Goal: Task Accomplishment & Management: Use online tool/utility

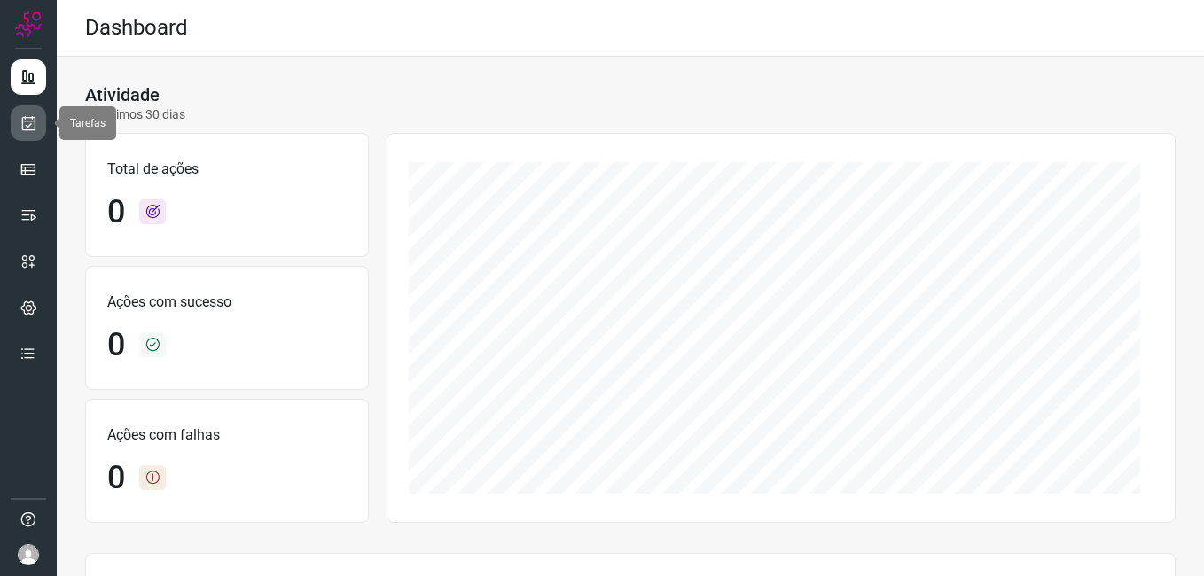
click at [20, 123] on icon at bounding box center [29, 123] width 19 height 18
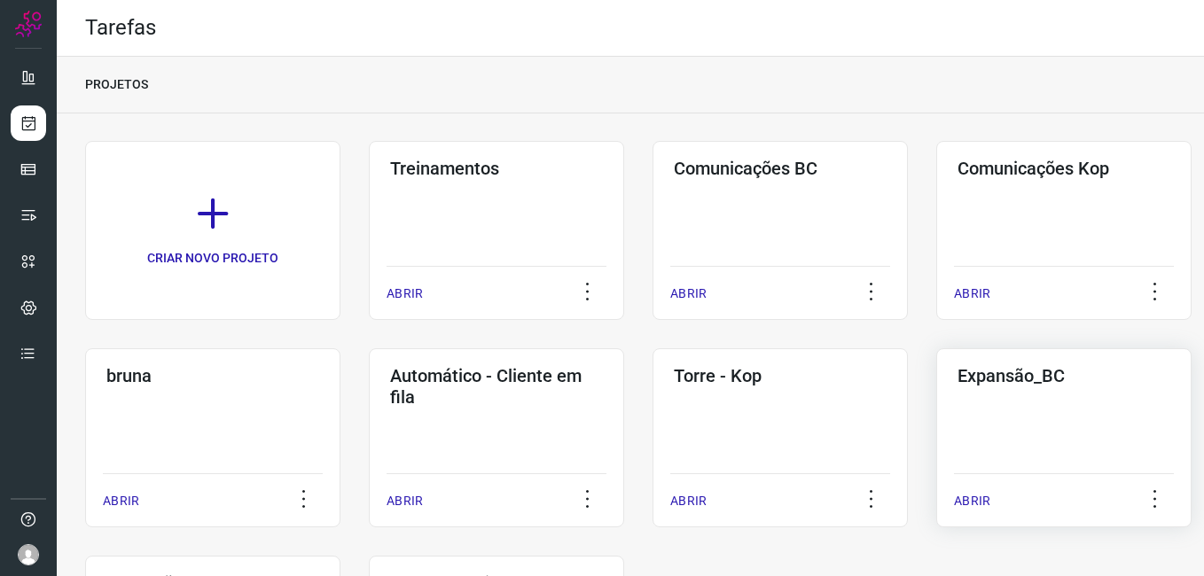
click at [1057, 383] on h3 "Expansão_BC" at bounding box center [1063, 375] width 213 height 21
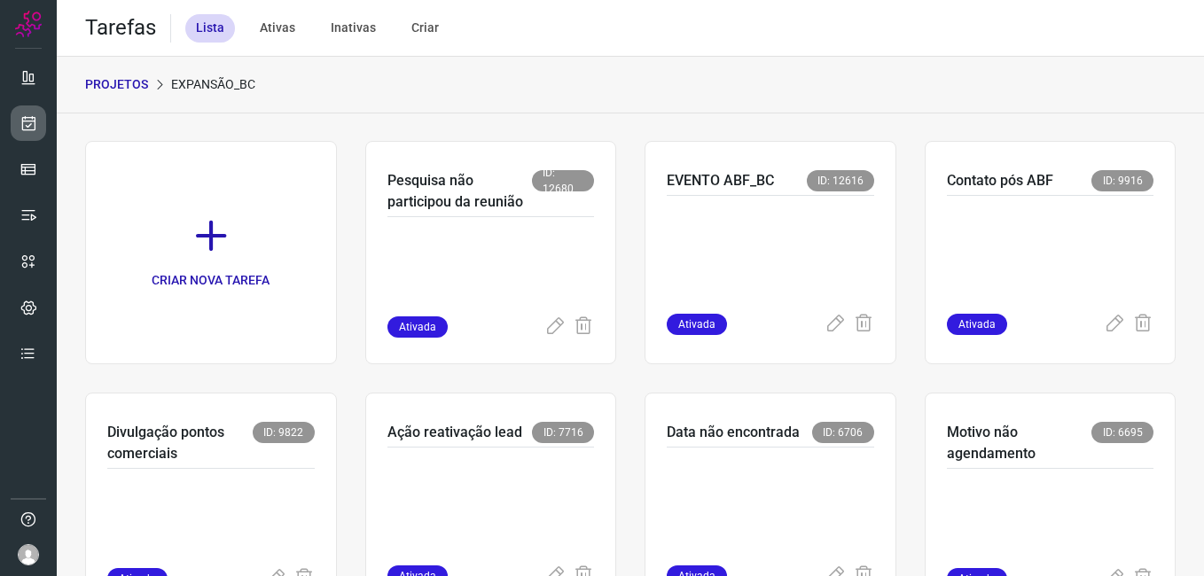
click at [33, 122] on icon at bounding box center [29, 123] width 19 height 18
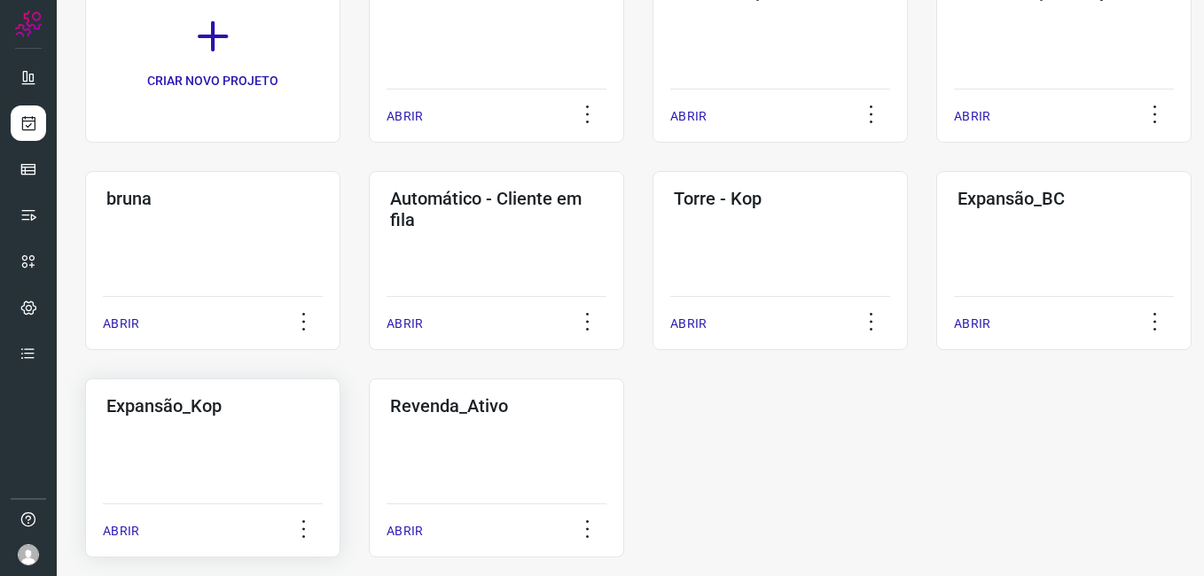
click at [369, 459] on div "Expansão_Kop ABRIR" at bounding box center [496, 467] width 255 height 179
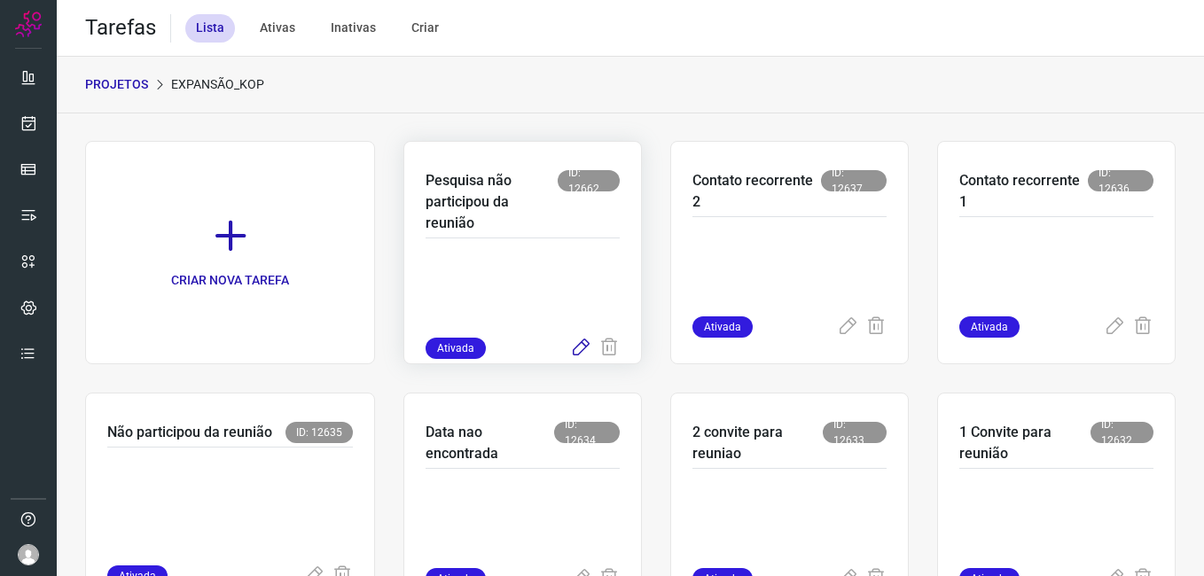
click at [576, 351] on icon at bounding box center [580, 348] width 21 height 21
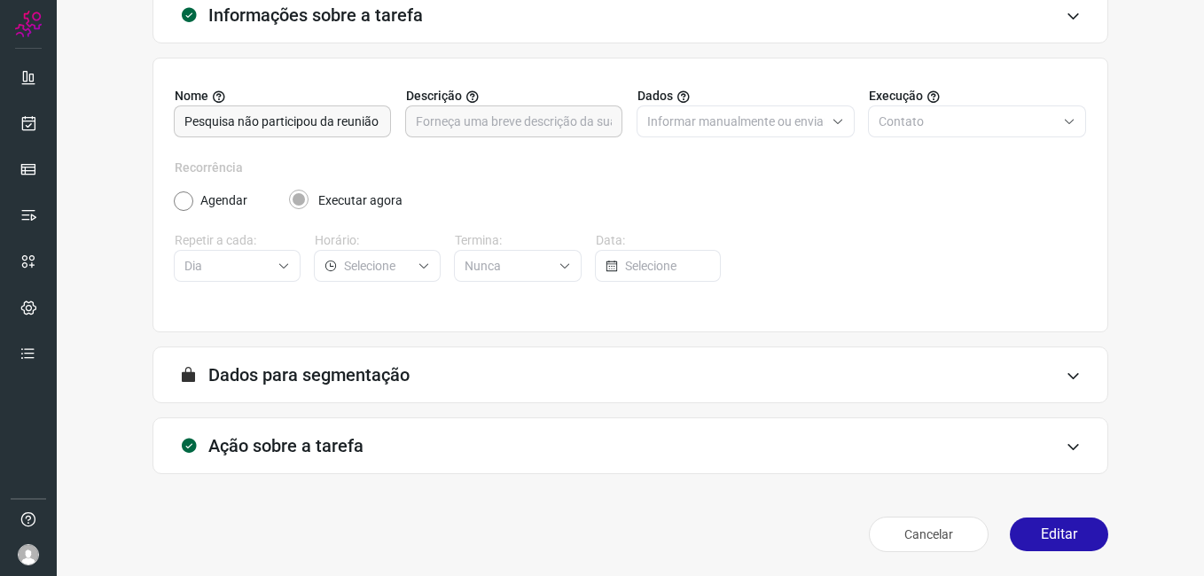
scroll to position [116, 0]
click at [1024, 530] on button "Editar" at bounding box center [1059, 534] width 98 height 34
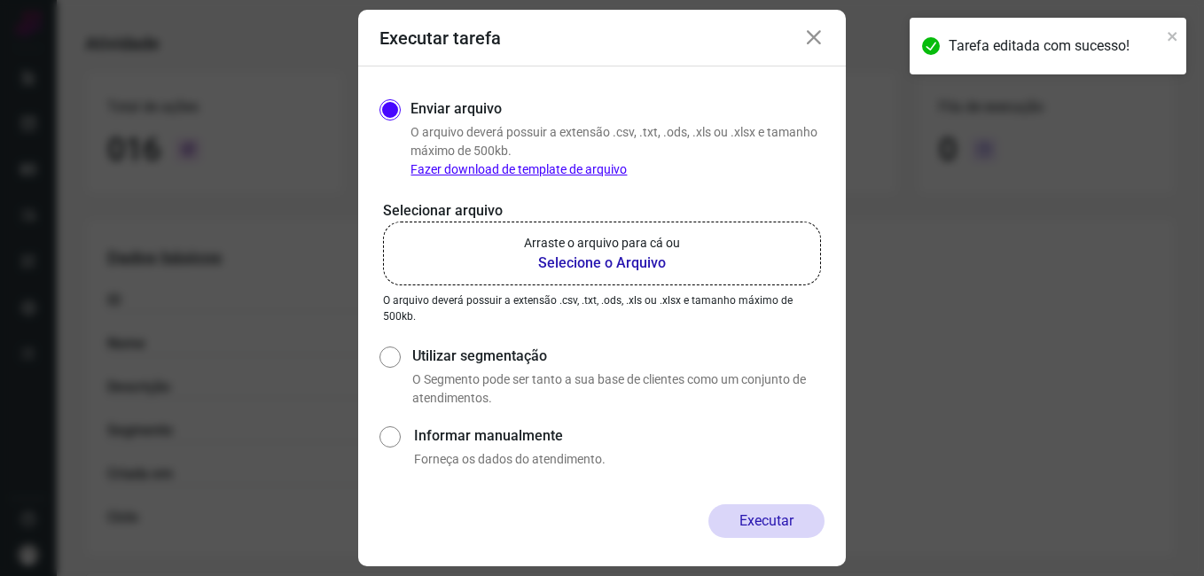
click at [579, 261] on b "Selecione o Arquivo" at bounding box center [602, 263] width 156 height 21
click at [0, 0] on input "Arraste o arquivo para cá ou Selecione o Arquivo" at bounding box center [0, 0] width 0 height 0
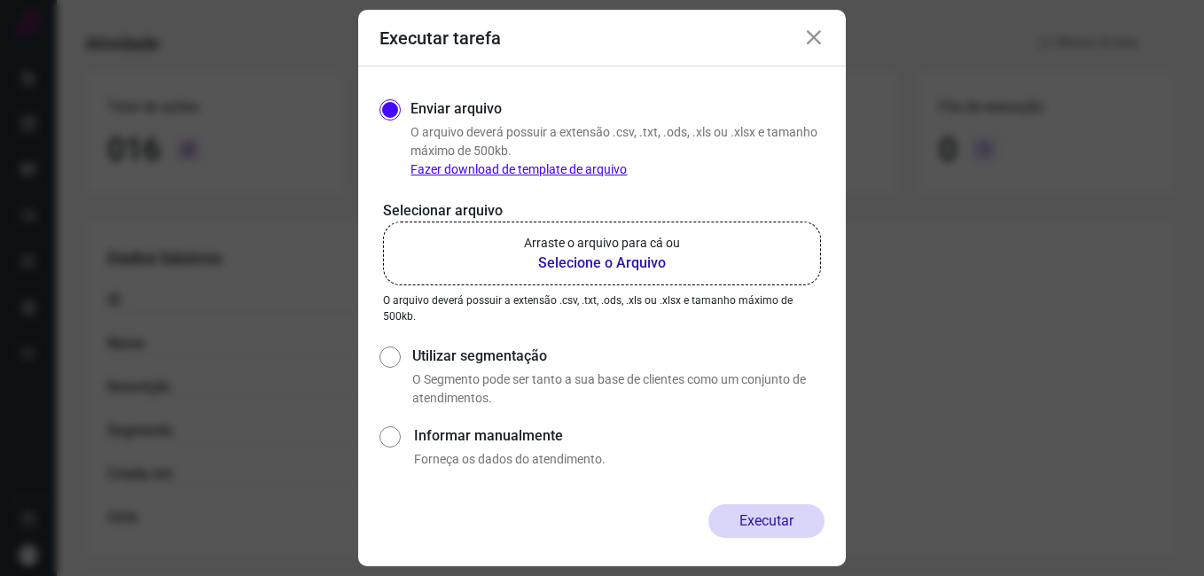
click at [809, 43] on icon at bounding box center [813, 37] width 21 height 21
click at [810, 42] on div "Atividade Pesquisa não participou da reunião Ativada Últimos 30 dias" at bounding box center [611, 44] width 1053 height 26
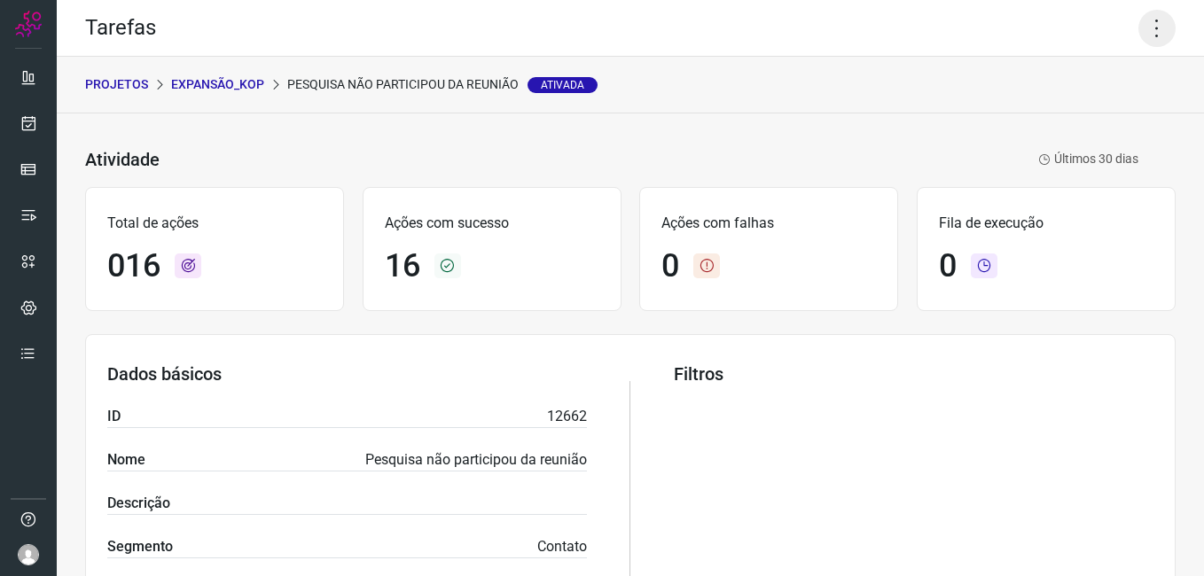
click at [1145, 30] on icon at bounding box center [1156, 28] width 37 height 37
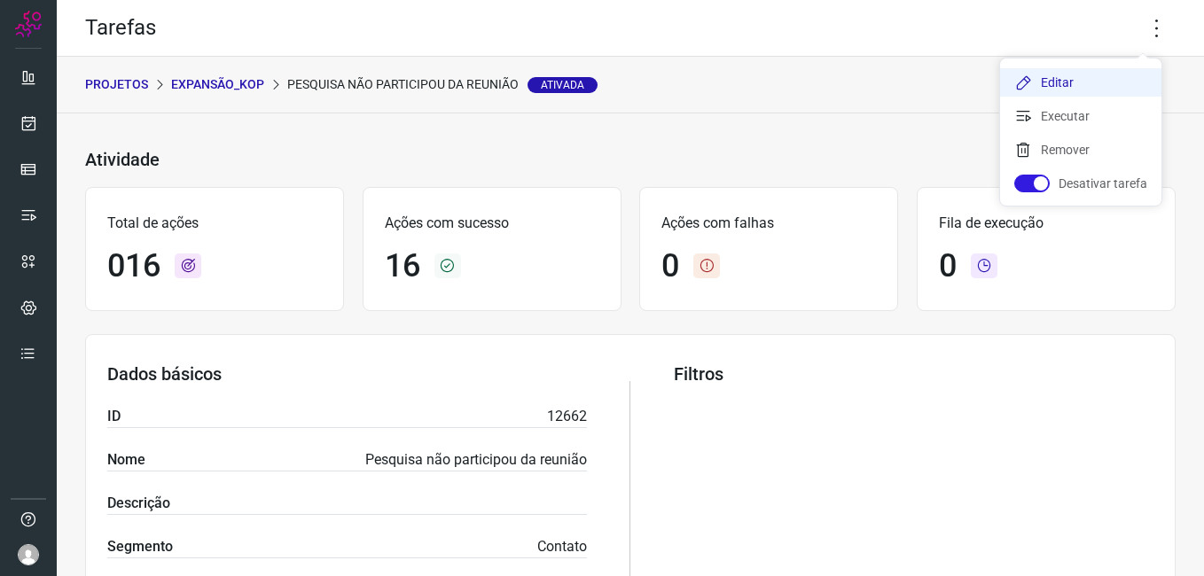
click at [1042, 81] on li "Editar" at bounding box center [1080, 82] width 161 height 28
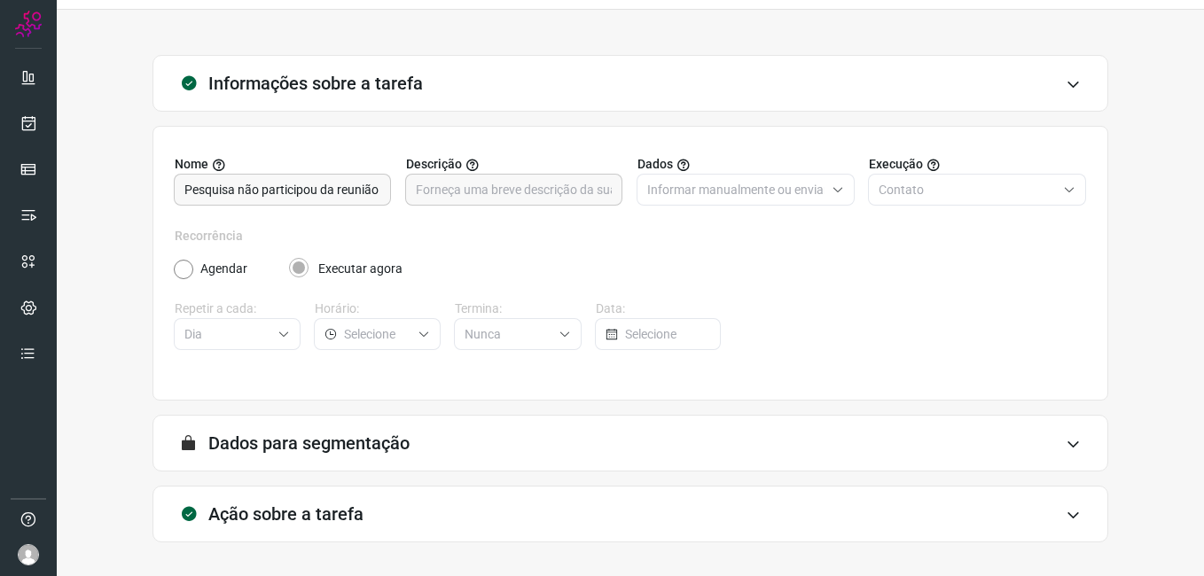
scroll to position [116, 0]
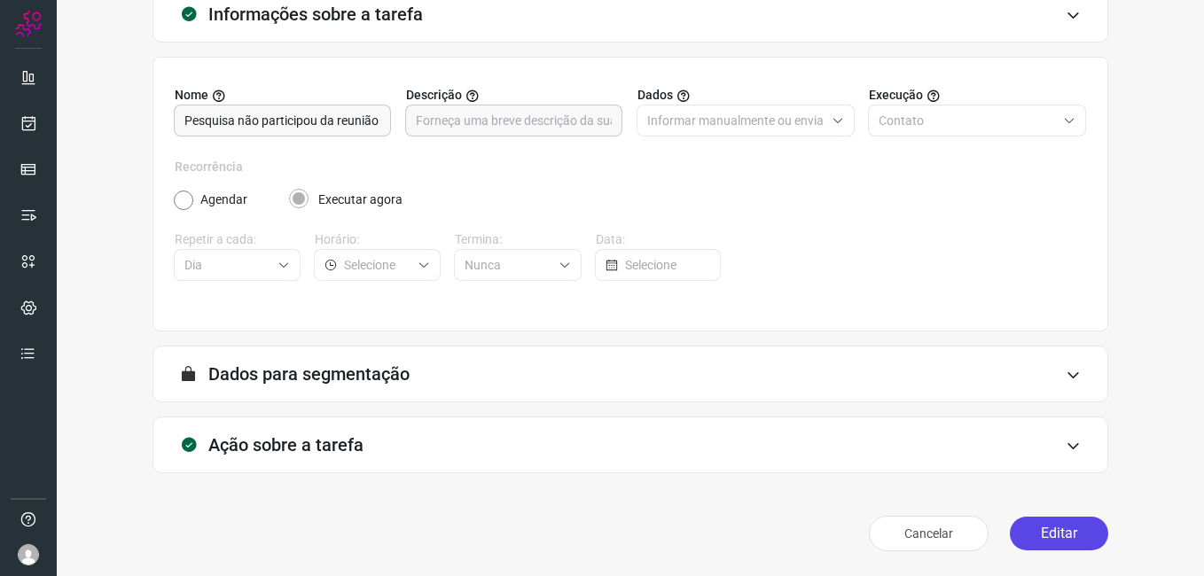
click at [1038, 535] on button "Editar" at bounding box center [1059, 534] width 98 height 34
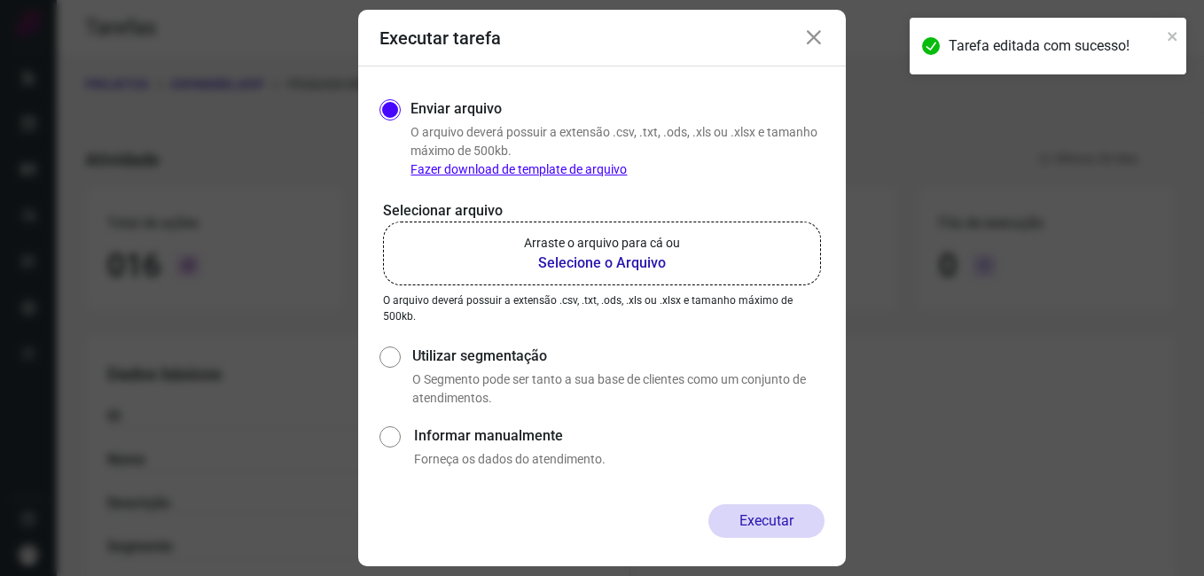
click at [608, 266] on b "Selecione o Arquivo" at bounding box center [602, 263] width 156 height 21
click at [0, 0] on input "Arraste o arquivo para cá ou Selecione o Arquivo" at bounding box center [0, 0] width 0 height 0
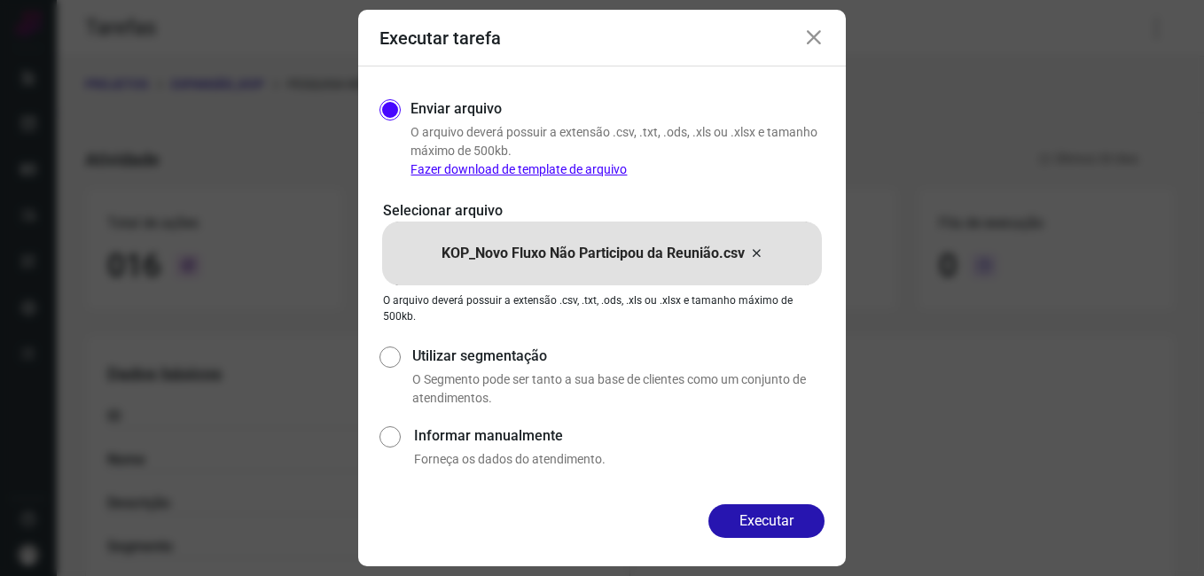
drag, startPoint x: 308, startPoint y: 258, endPoint x: 472, endPoint y: 170, distance: 186.0
click at [308, 258] on div "Executar tarefa Enviar arquivo O arquivo deverá possuir a extensão .csv, .txt, …" at bounding box center [602, 288] width 1204 height 576
click at [815, 36] on icon at bounding box center [813, 37] width 21 height 21
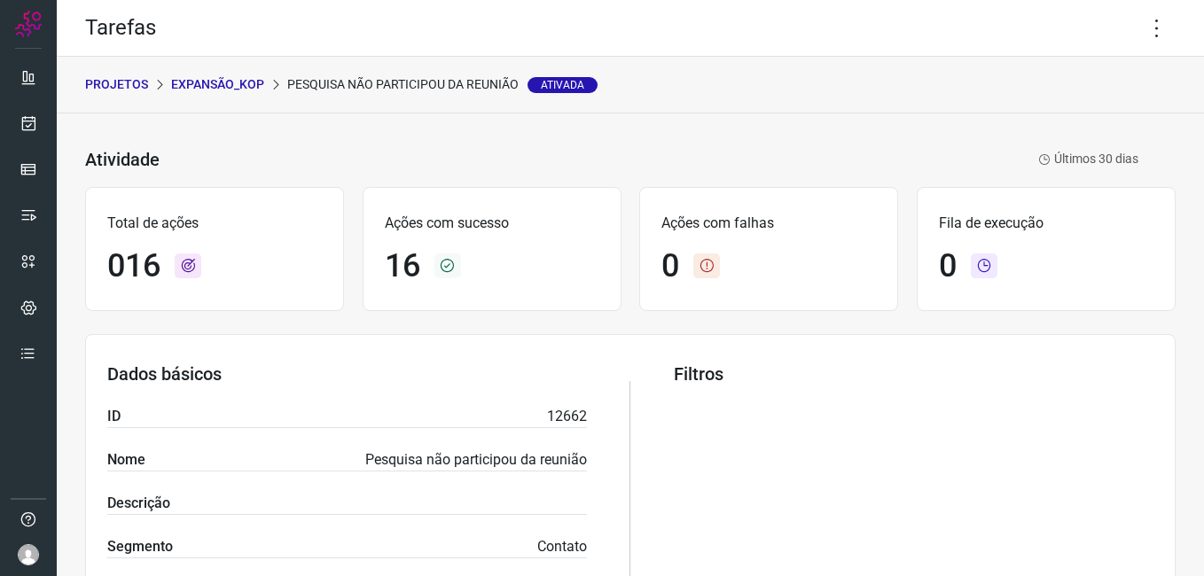
drag, startPoint x: 333, startPoint y: 162, endPoint x: 356, endPoint y: 149, distance: 26.6
click at [333, 162] on div "Atividade Pesquisa não participou da reunião Ativada Últimos 30 dias" at bounding box center [611, 160] width 1053 height 26
click at [1138, 37] on icon at bounding box center [1156, 28] width 37 height 37
click at [1058, 90] on li "Editar" at bounding box center [1080, 82] width 161 height 28
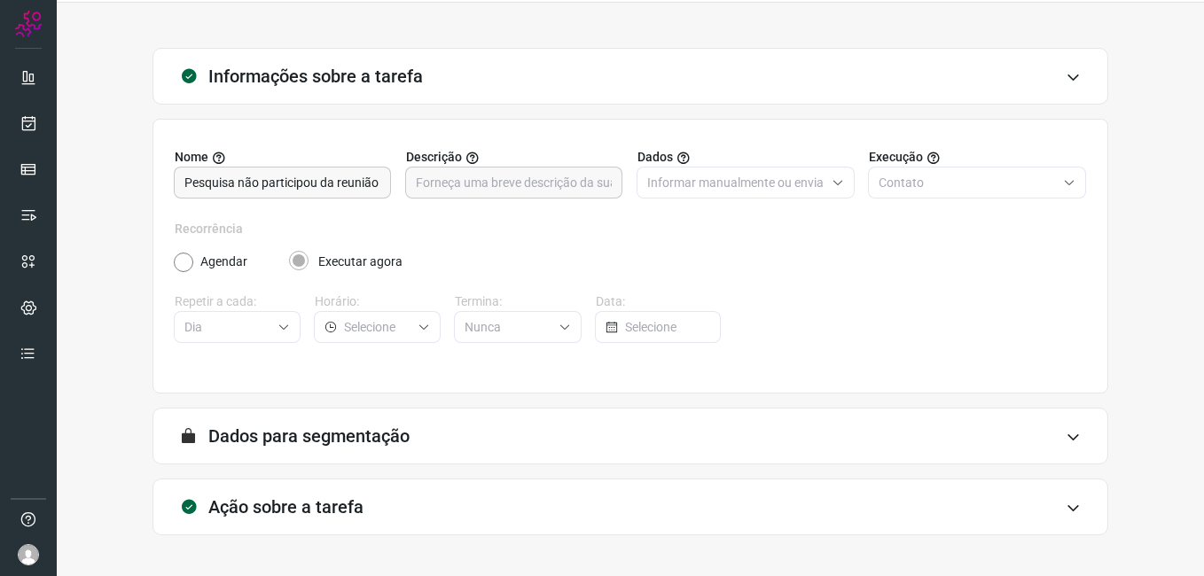
scroll to position [116, 0]
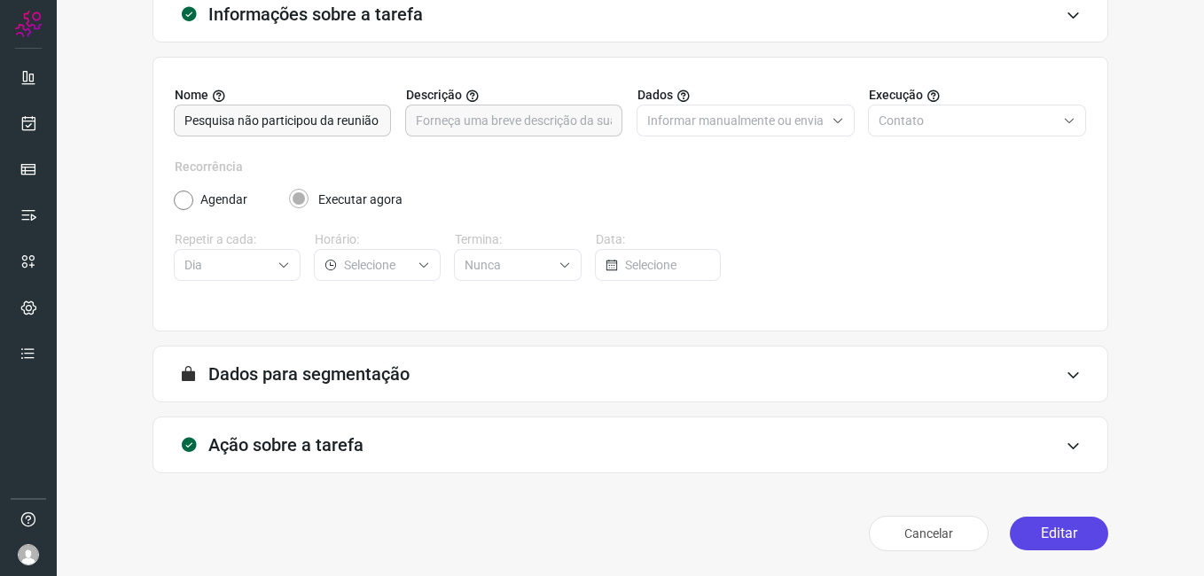
click at [1028, 538] on button "Editar" at bounding box center [1059, 534] width 98 height 34
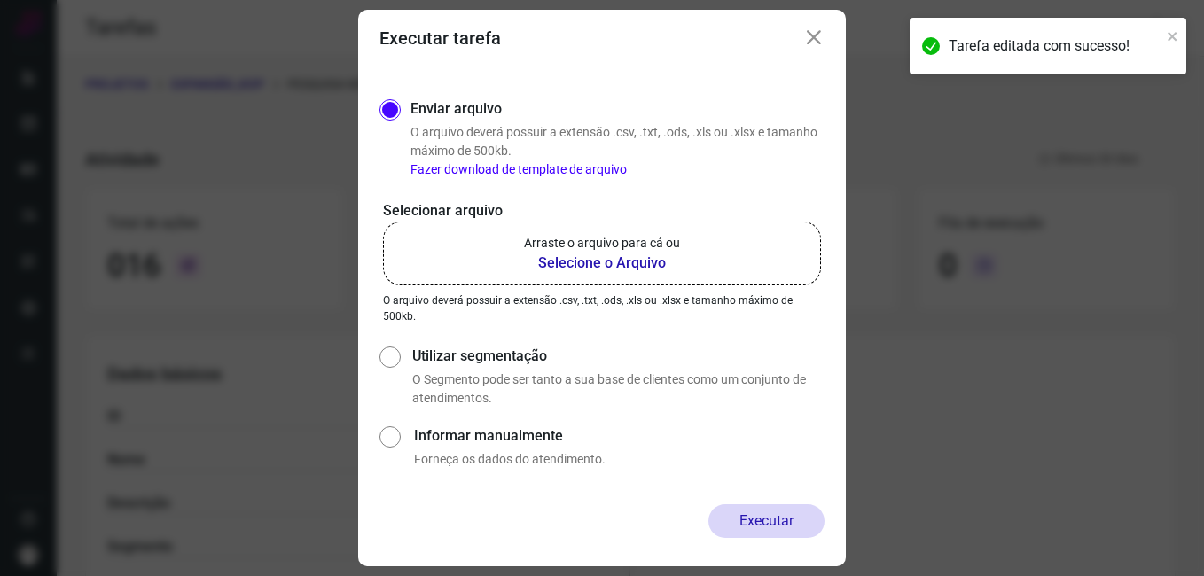
click at [579, 269] on b "Selecione o Arquivo" at bounding box center [602, 263] width 156 height 21
click at [0, 0] on input "Arraste o arquivo para cá ou Selecione o Arquivo" at bounding box center [0, 0] width 0 height 0
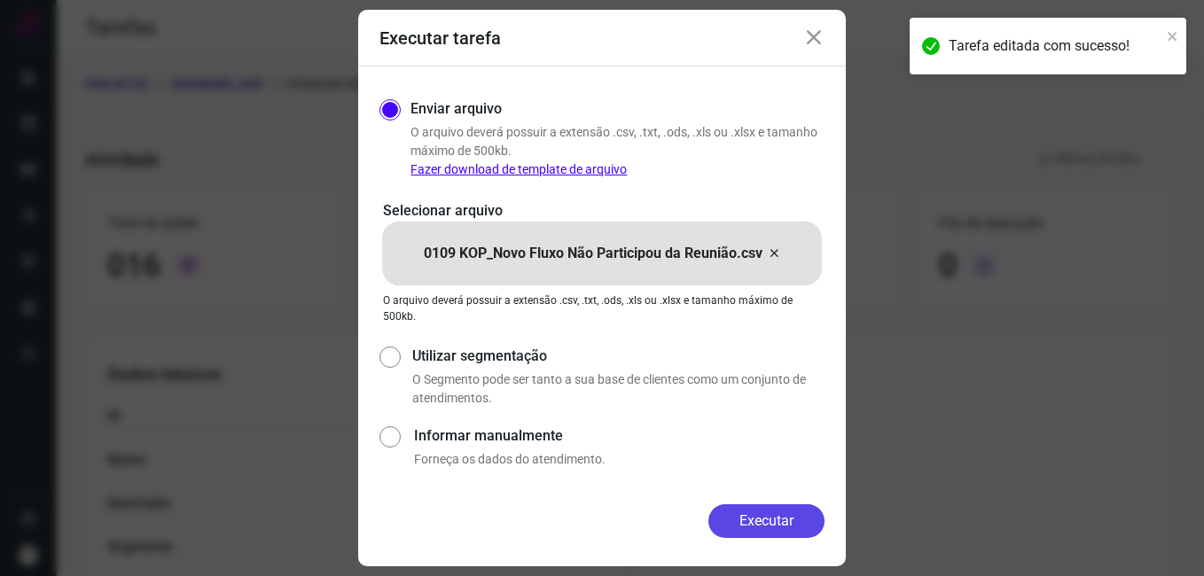
click at [756, 525] on button "Executar" at bounding box center [766, 521] width 116 height 34
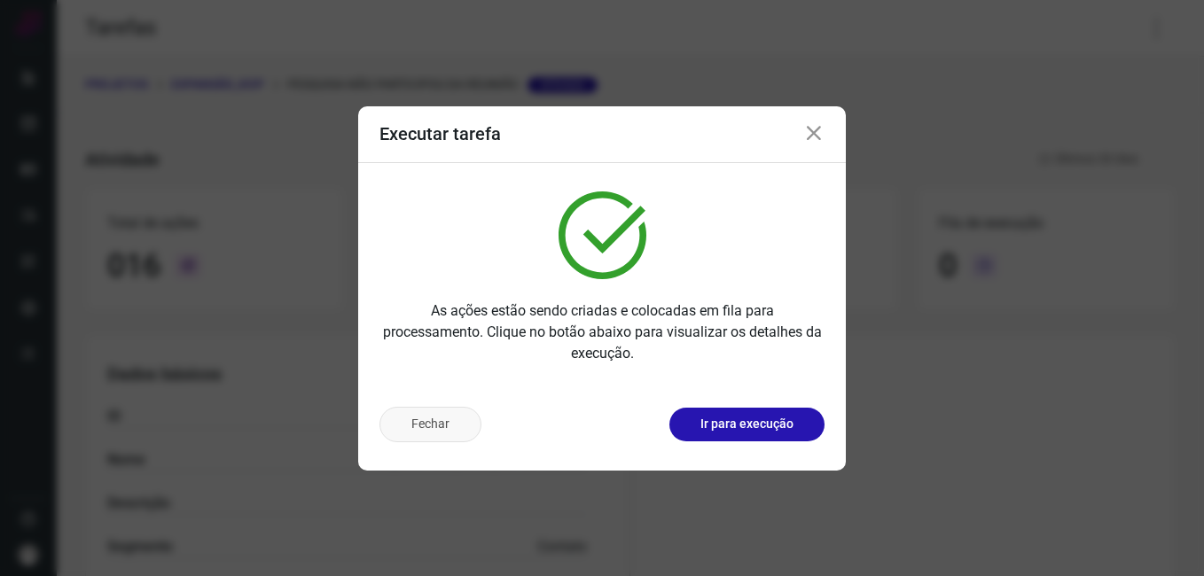
click at [443, 430] on button "Fechar" at bounding box center [430, 424] width 102 height 35
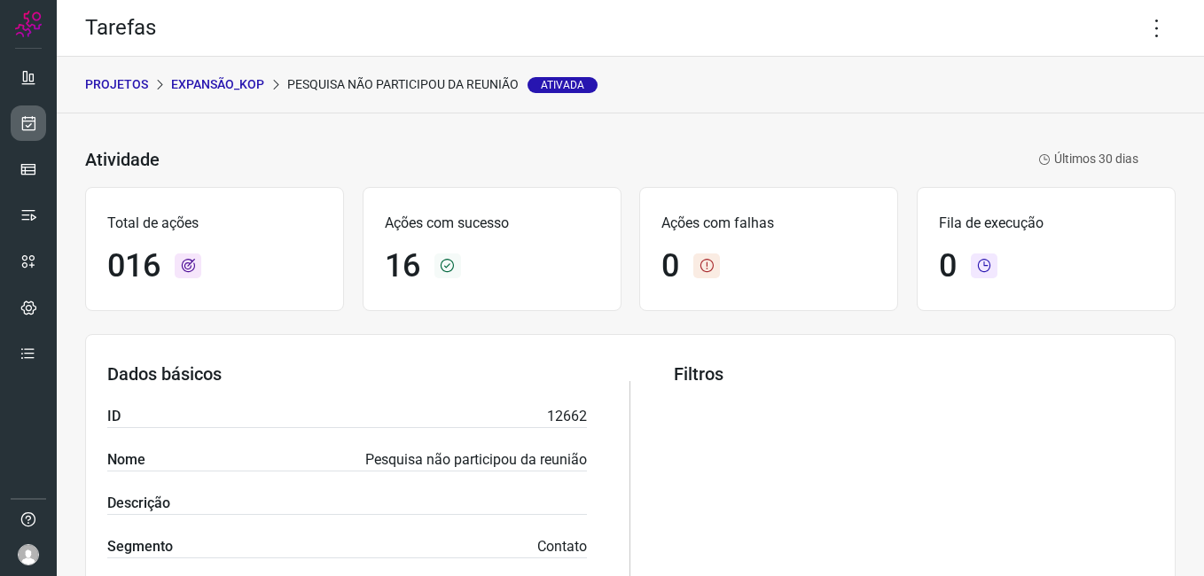
click at [22, 129] on icon at bounding box center [29, 123] width 19 height 18
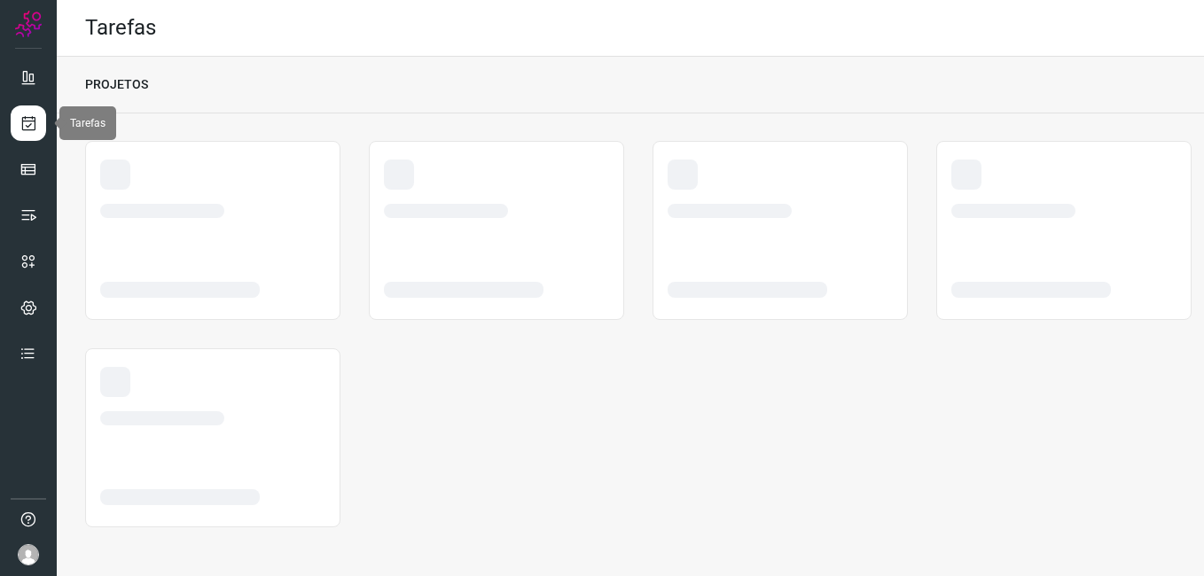
click at [22, 129] on icon at bounding box center [29, 123] width 19 height 18
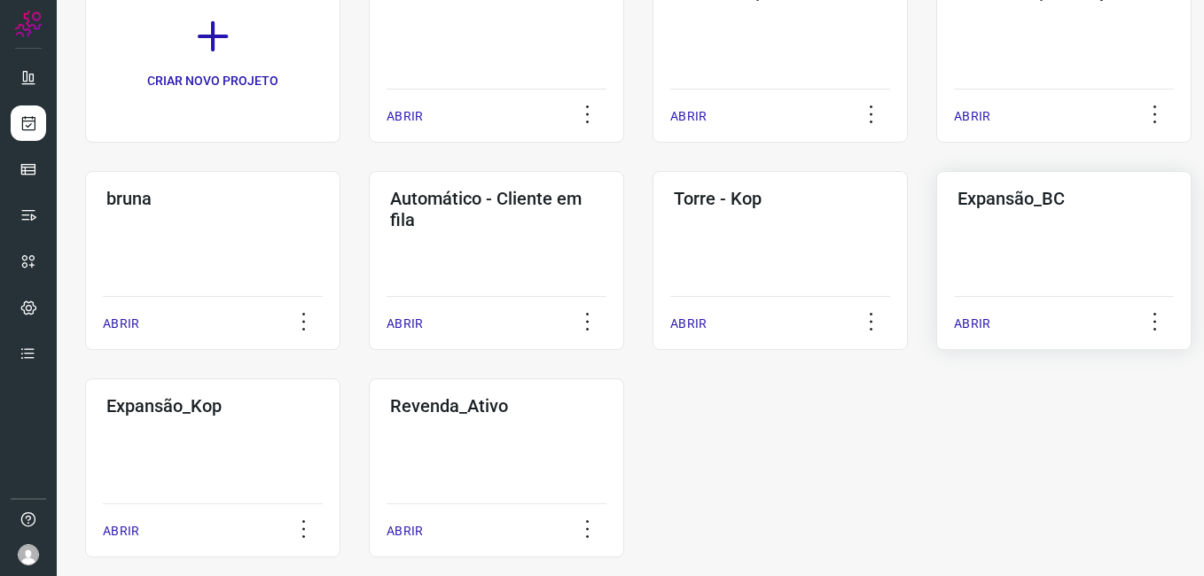
click at [340, 378] on div "Expansão_BC ABRIR" at bounding box center [212, 467] width 255 height 179
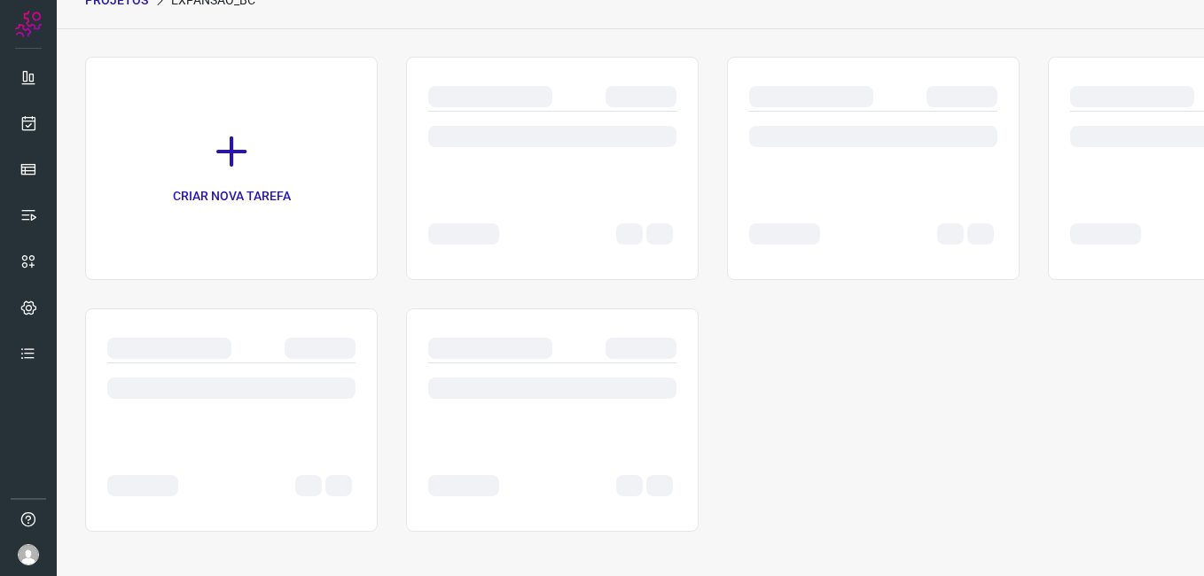
scroll to position [84, 0]
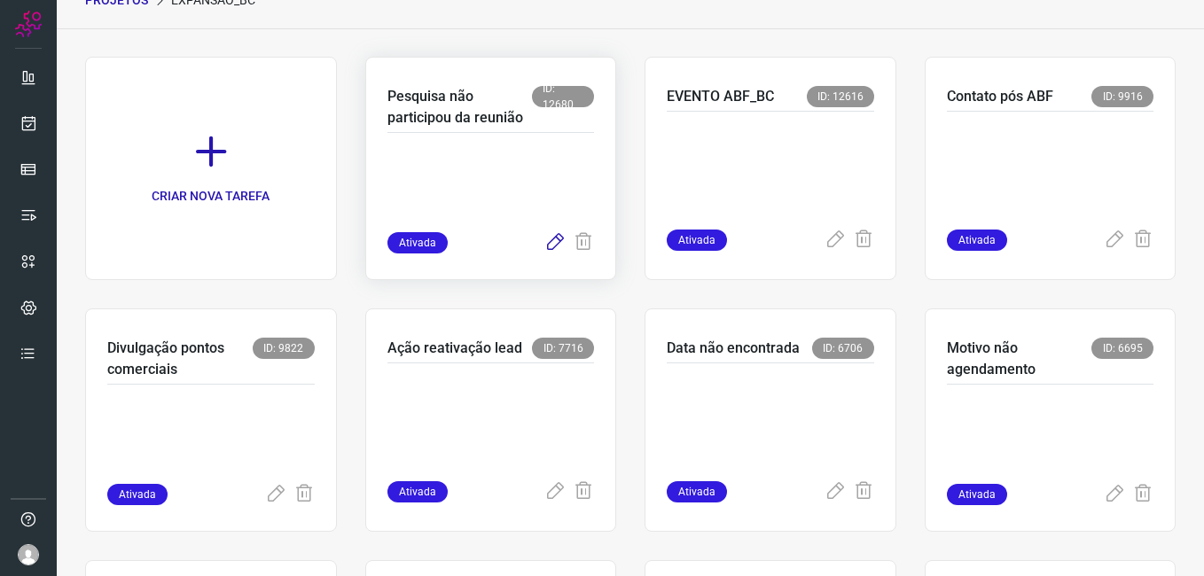
click at [547, 240] on icon at bounding box center [554, 242] width 21 height 21
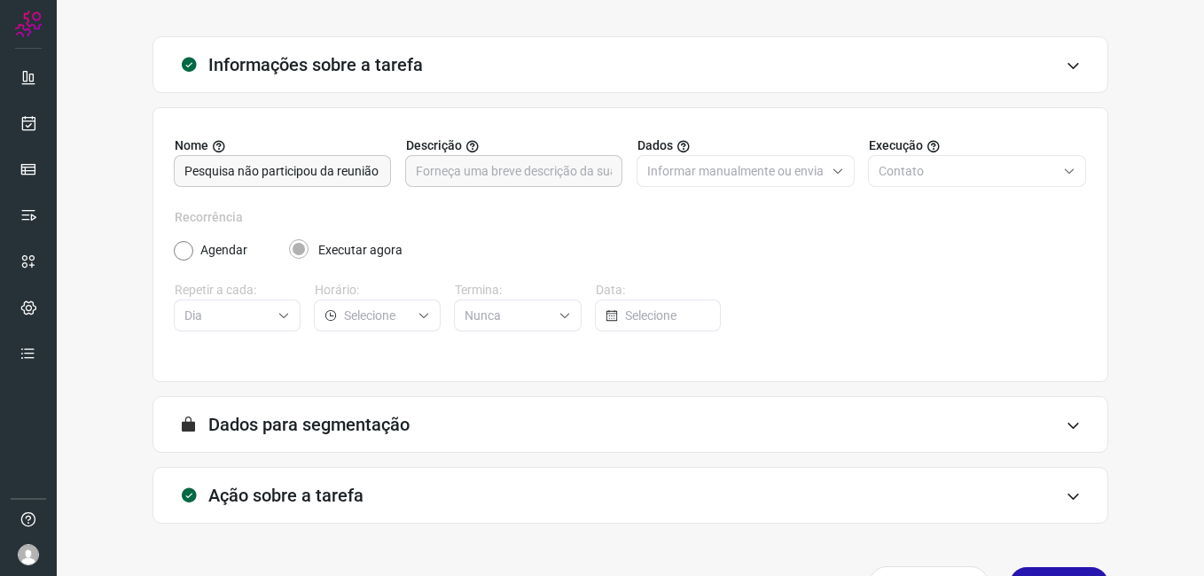
scroll to position [116, 0]
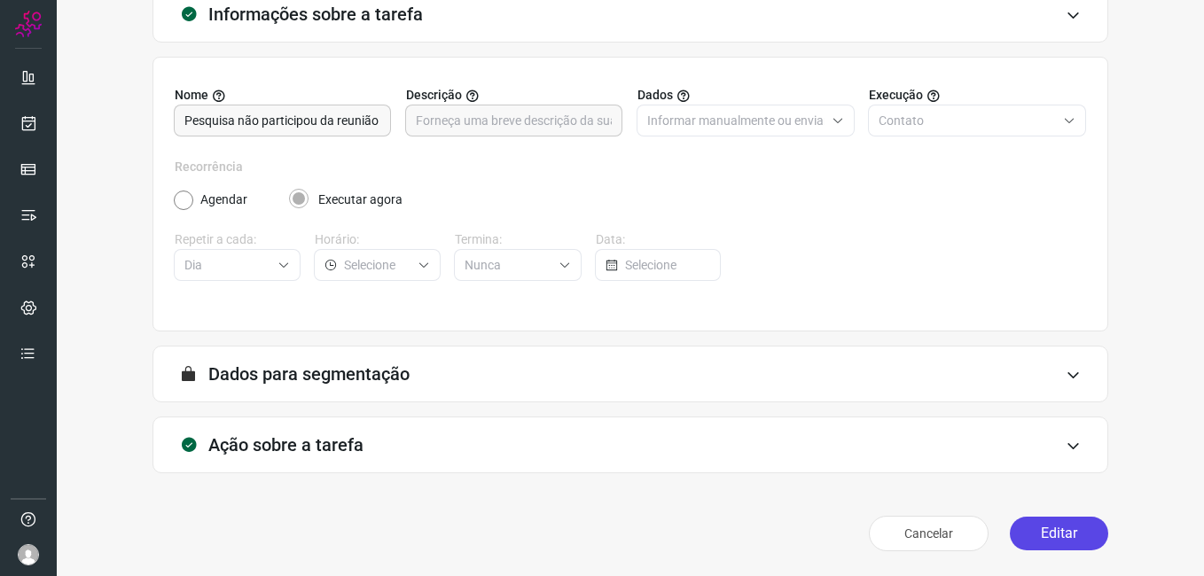
click at [1034, 532] on button "Editar" at bounding box center [1059, 534] width 98 height 34
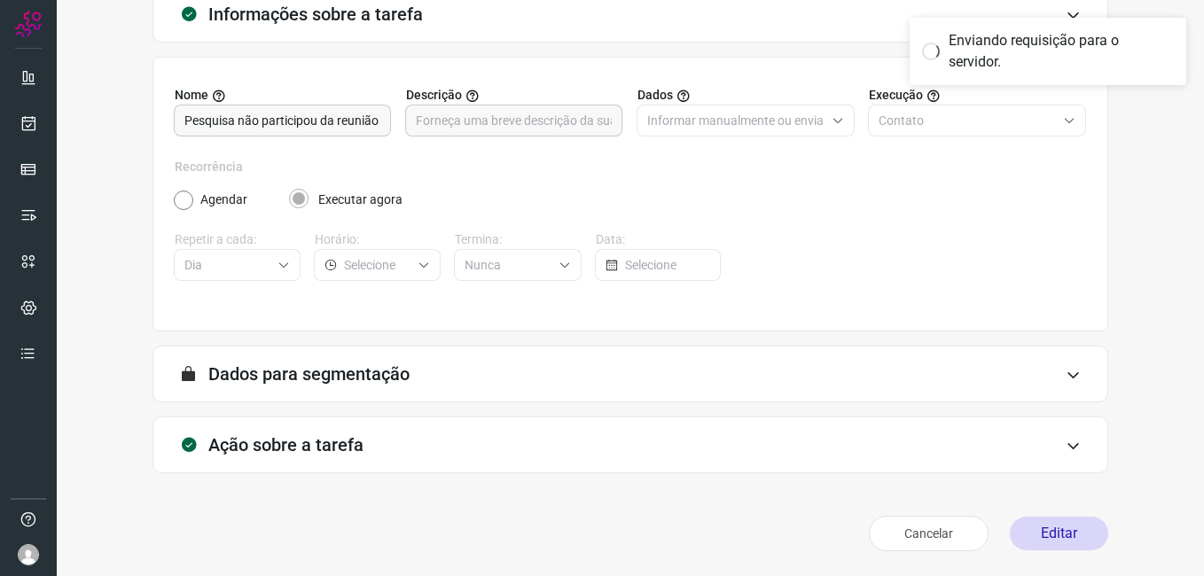
scroll to position [63, 0]
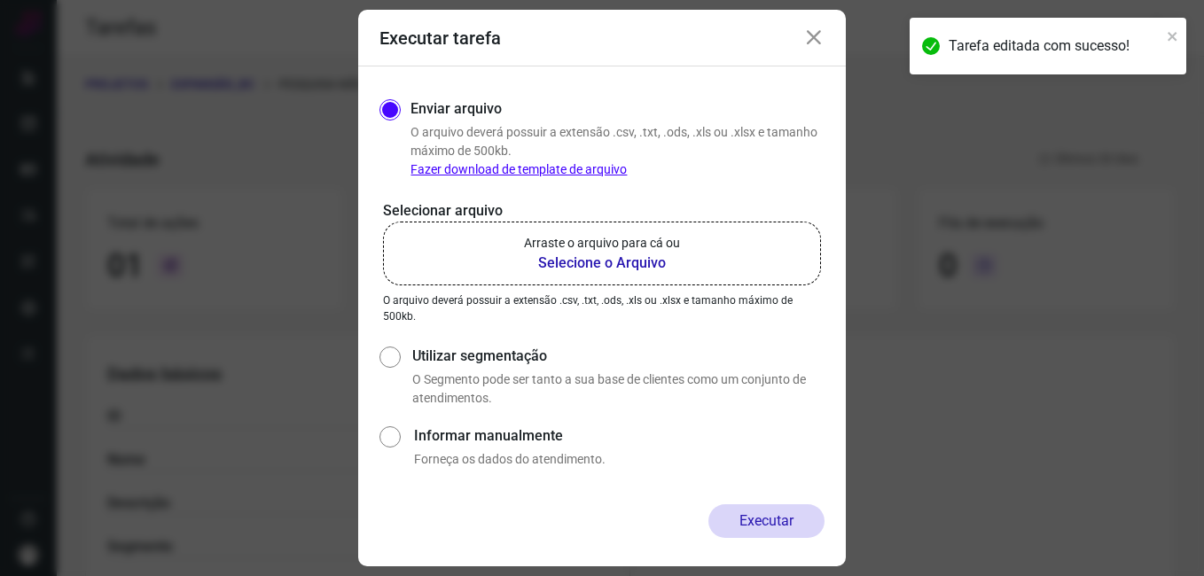
click at [621, 269] on b "Selecione o Arquivo" at bounding box center [602, 263] width 156 height 21
click at [0, 0] on input "Arraste o arquivo para cá ou Selecione o Arquivo" at bounding box center [0, 0] width 0 height 0
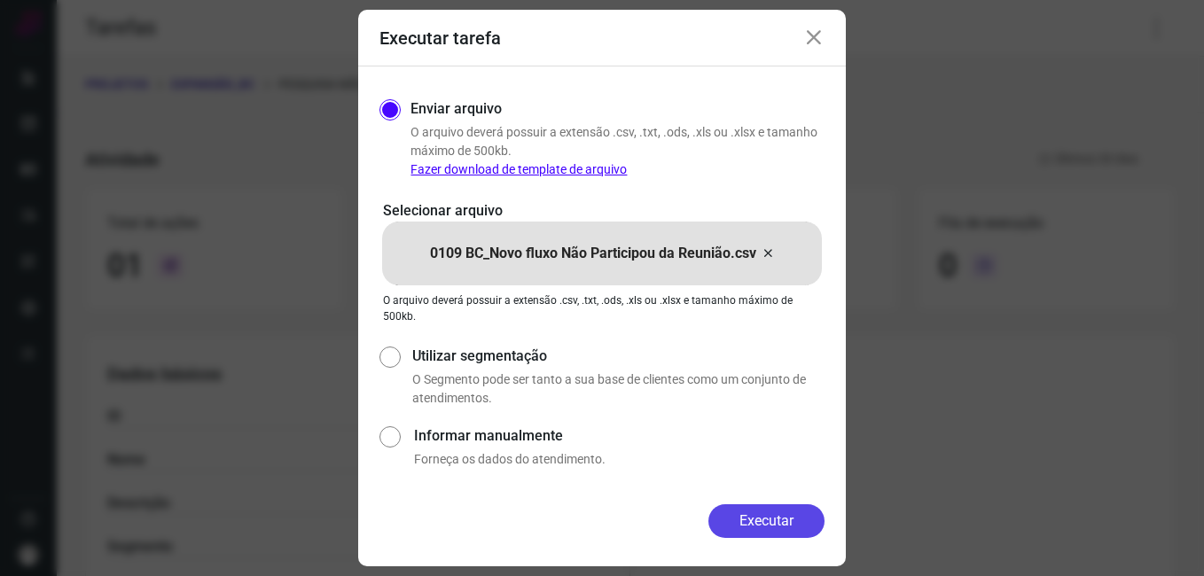
click at [714, 515] on button "Executar" at bounding box center [766, 521] width 116 height 34
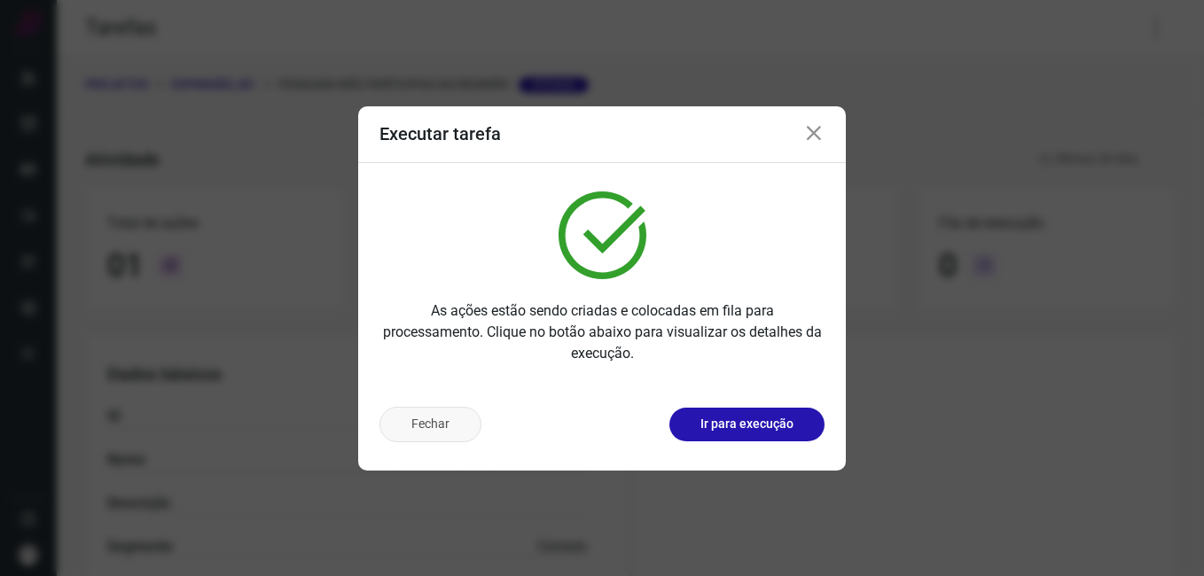
click at [446, 423] on button "Fechar" at bounding box center [430, 424] width 102 height 35
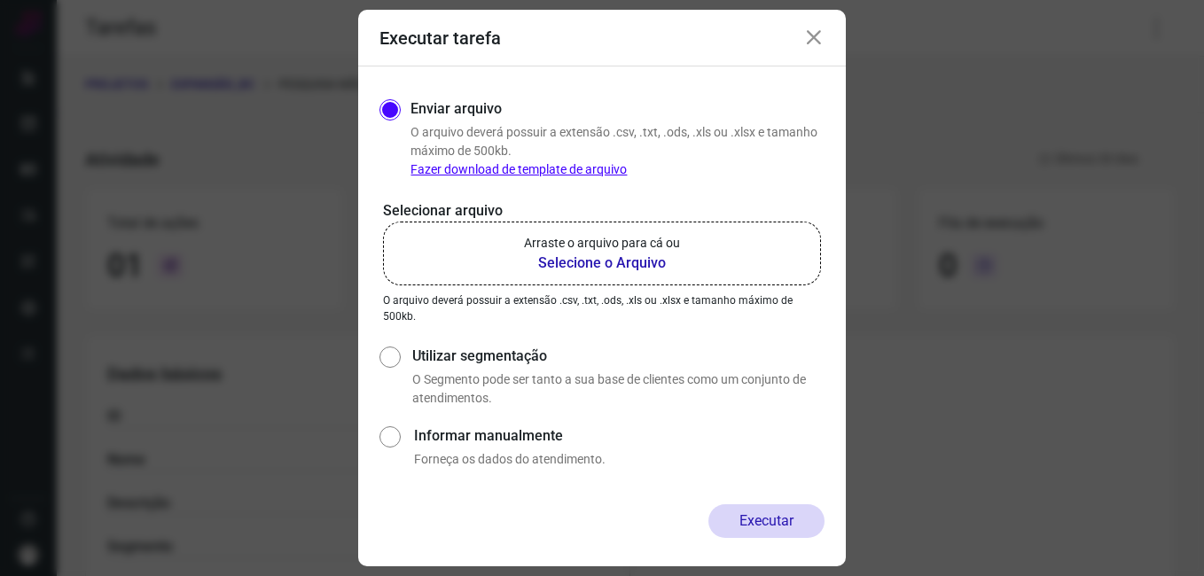
click at [816, 39] on icon at bounding box center [813, 37] width 21 height 21
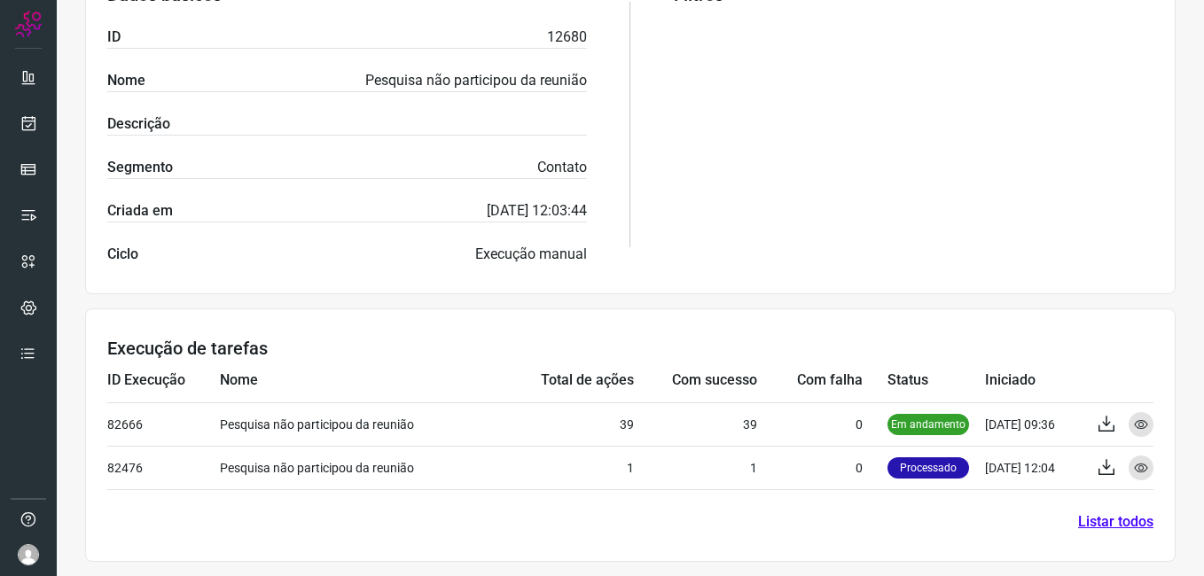
scroll to position [383, 0]
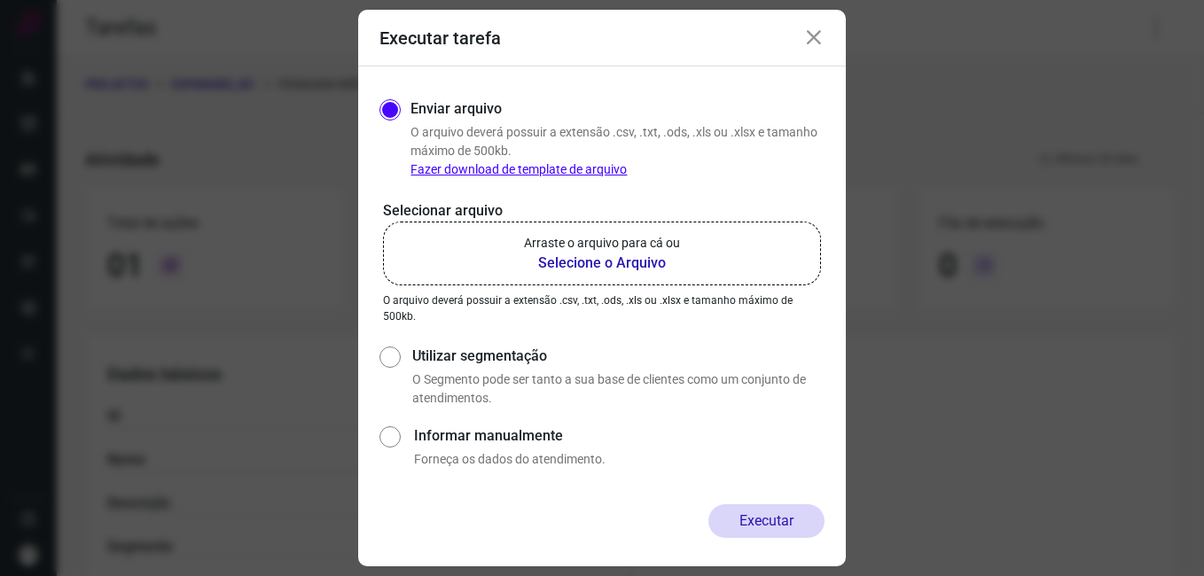
click at [803, 34] on icon at bounding box center [813, 37] width 21 height 21
click at [803, 34] on div "Tarefas" at bounding box center [630, 28] width 1147 height 57
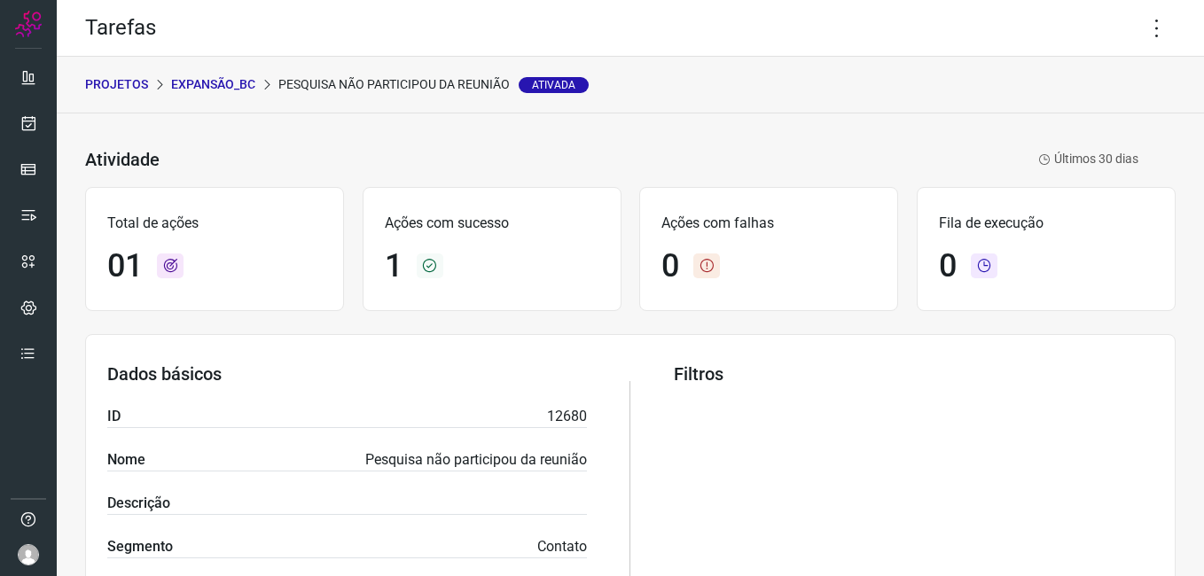
click at [247, 82] on p "Expansão_BC" at bounding box center [213, 84] width 84 height 19
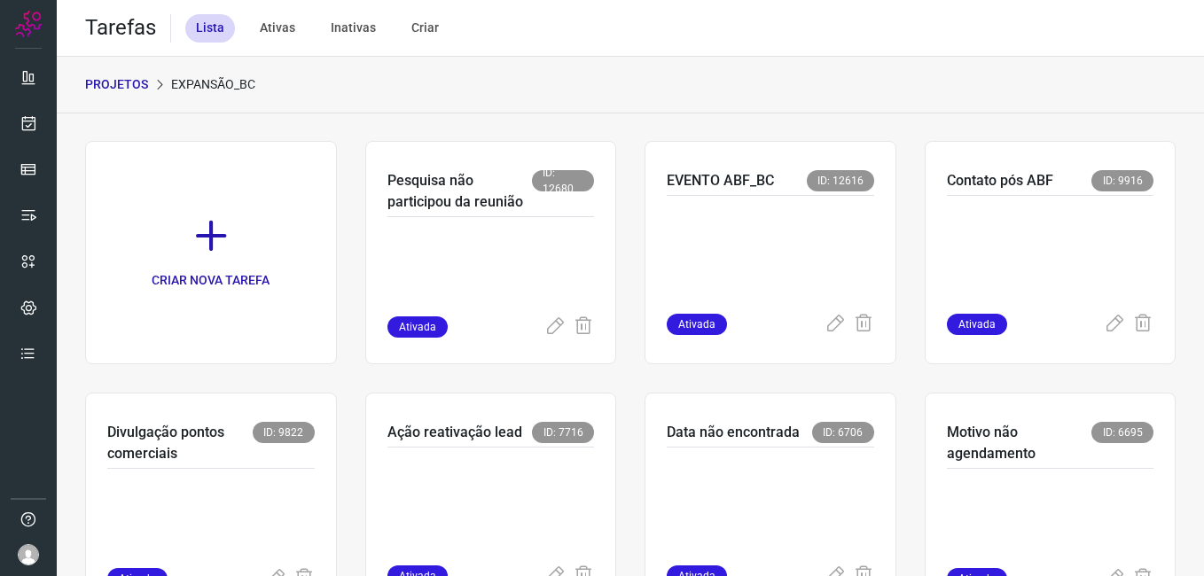
click at [134, 79] on p "PROJETOS" at bounding box center [116, 84] width 63 height 19
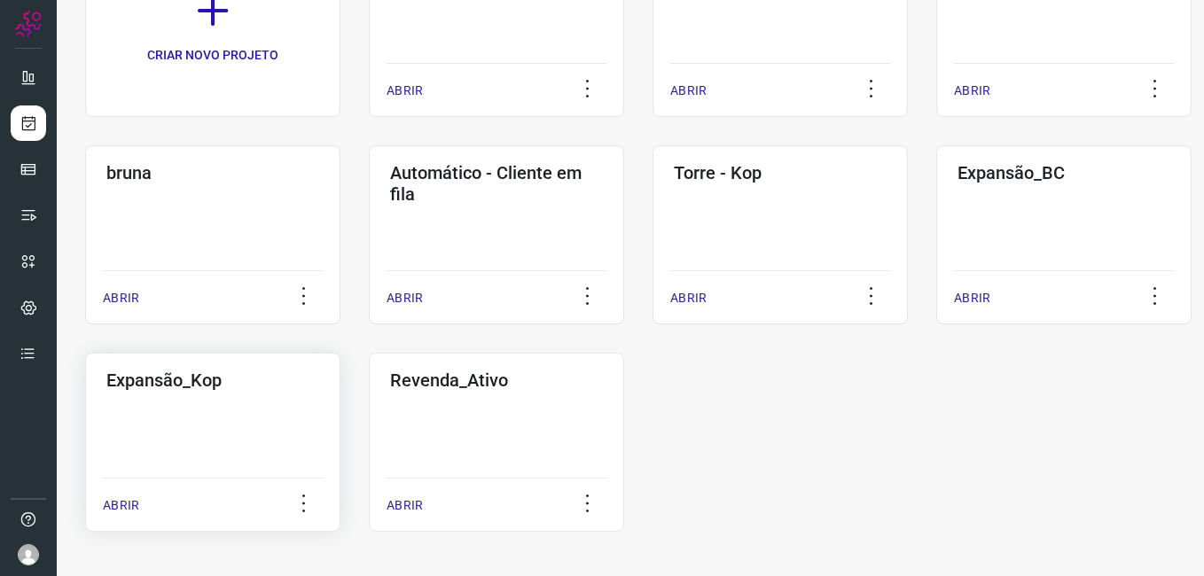
click at [369, 417] on div "Expansão_Kop ABRIR" at bounding box center [496, 442] width 255 height 179
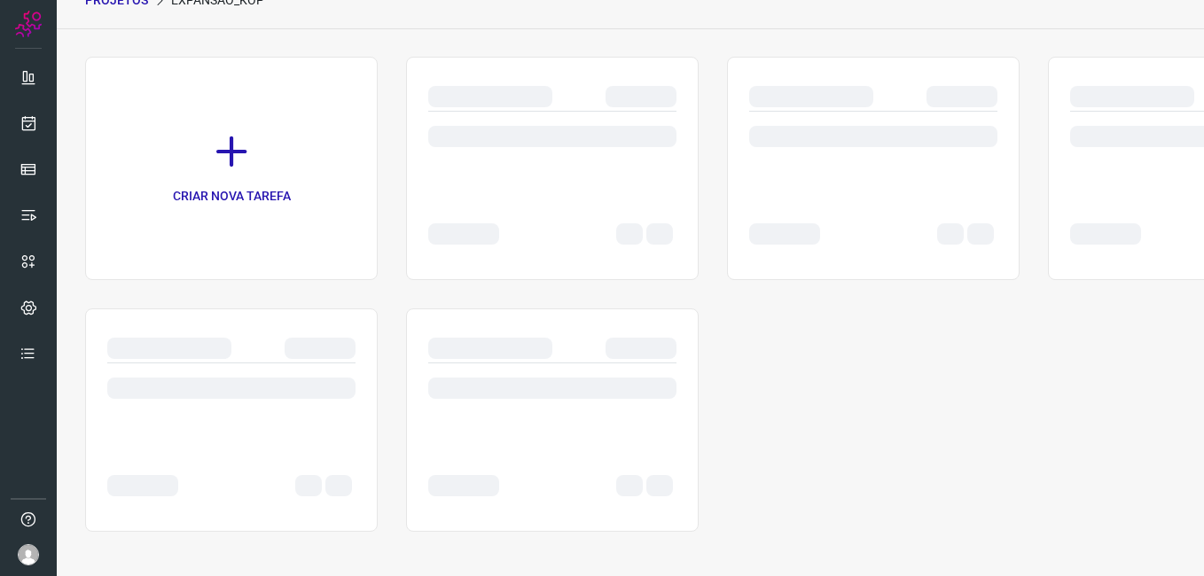
scroll to position [84, 0]
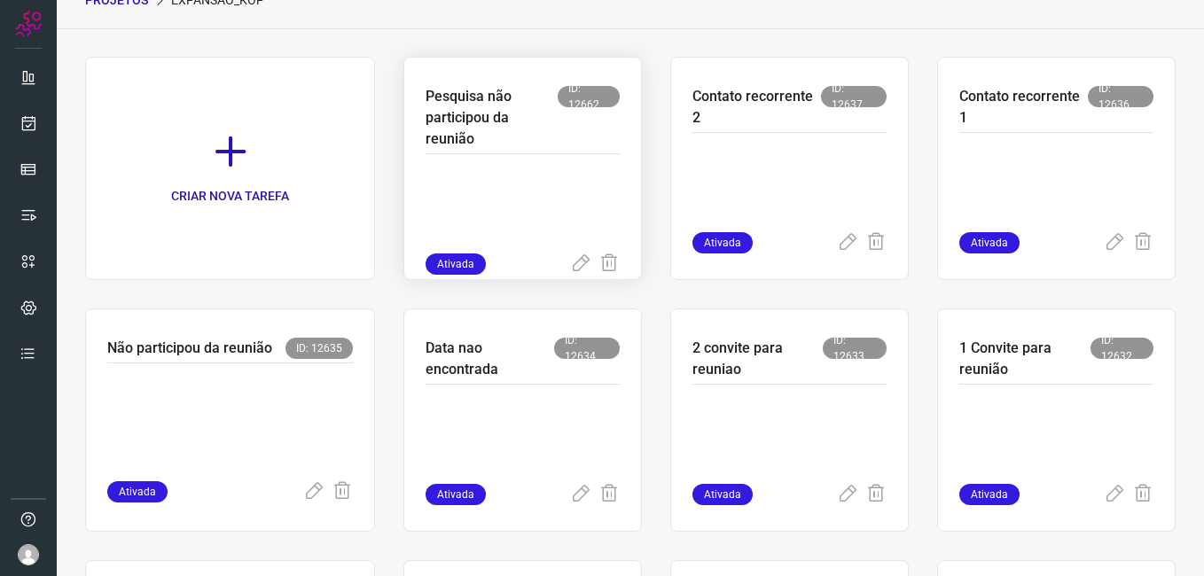
click at [516, 188] on p at bounding box center [522, 209] width 194 height 89
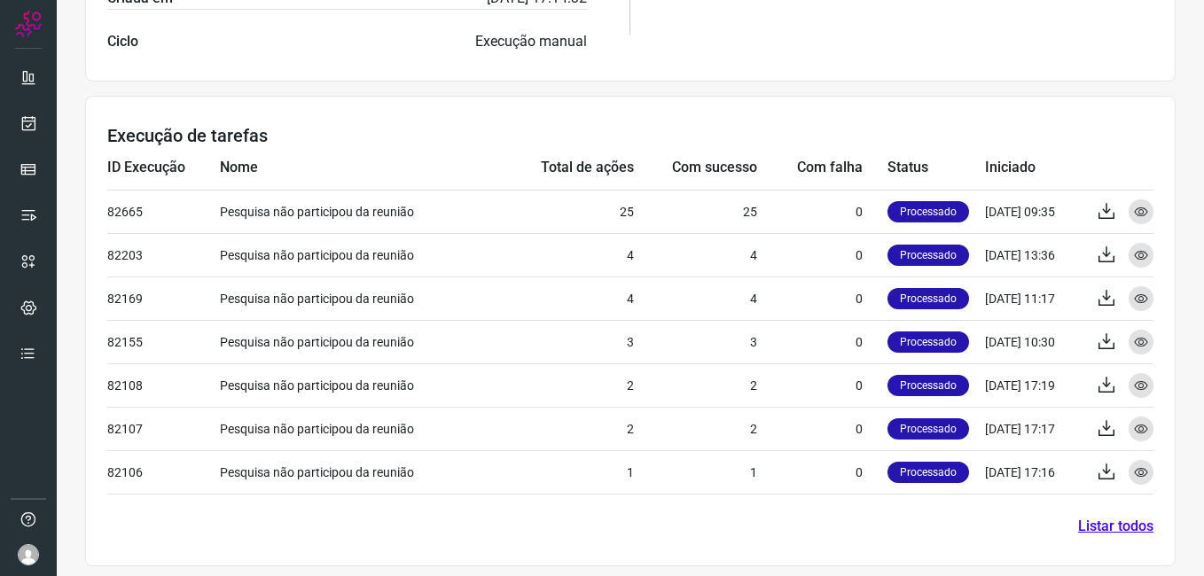
scroll to position [600, 0]
